Goal: Find contact information: Find contact information

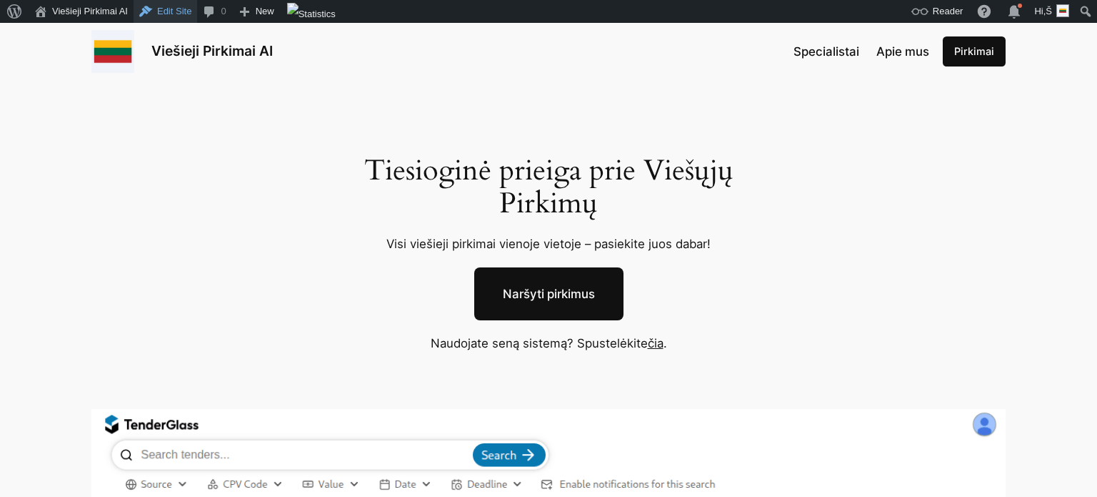
click at [187, 14] on link "Edit Site" at bounding box center [166, 11] width 64 height 23
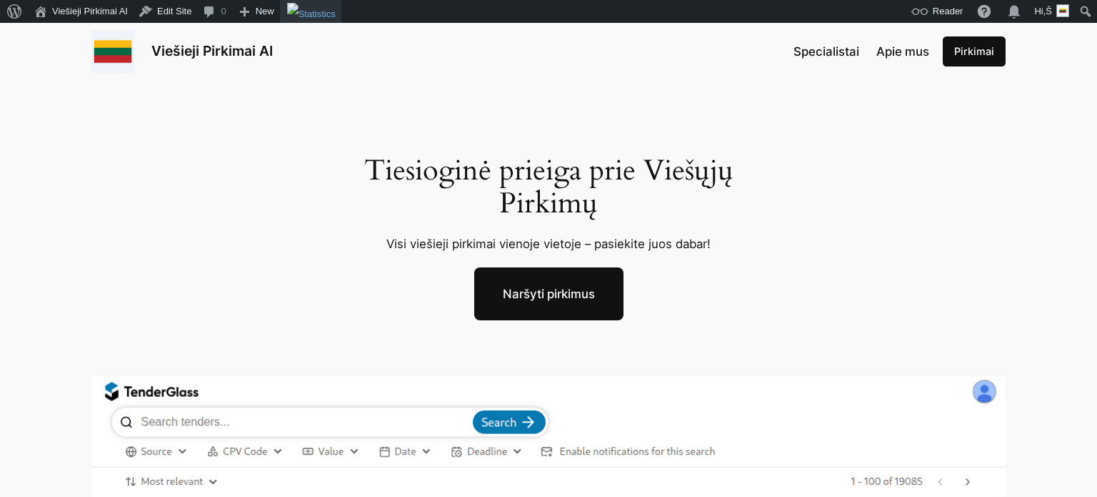
click at [336, 12] on img "Toolbar" at bounding box center [311, 14] width 49 height 23
